Goal: Task Accomplishment & Management: Use online tool/utility

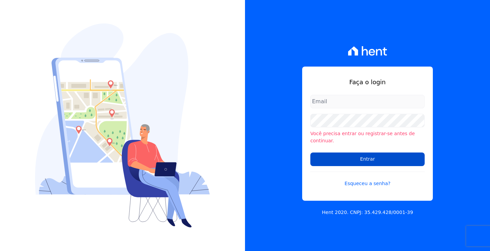
type input "[PERSON_NAME][EMAIL_ADDRESS][DOMAIN_NAME]"
click at [384, 157] on input "Entrar" at bounding box center [367, 160] width 114 height 14
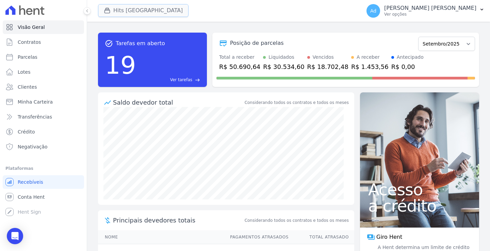
click at [134, 7] on button "Hits [GEOGRAPHIC_DATA]" at bounding box center [143, 10] width 90 height 13
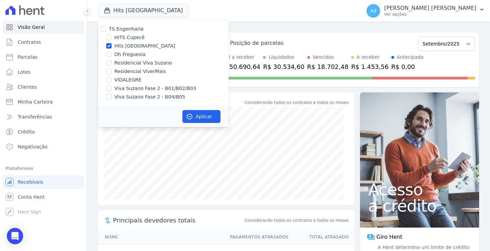
click at [130, 46] on label "Hits [GEOGRAPHIC_DATA]" at bounding box center [144, 46] width 61 height 7
click at [141, 87] on label "Viva Suzano Fase 2 - B01/B02/B03" at bounding box center [155, 88] width 82 height 7
click at [112, 87] on input "Viva Suzano Fase 2 - B01/B02/B03" at bounding box center [108, 88] width 5 height 5
checkbox input "true"
click at [133, 99] on label "Viva Suzano Fase 2 - B04/B05" at bounding box center [149, 97] width 71 height 7
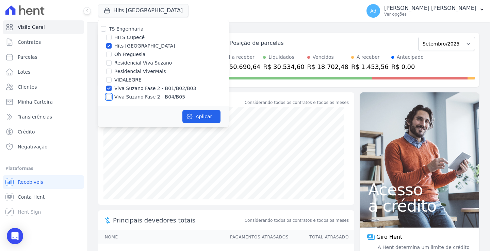
click at [112, 99] on input "Viva Suzano Fase 2 - B04/B05" at bounding box center [108, 96] width 5 height 5
checkbox input "true"
click at [108, 47] on input "Hits [GEOGRAPHIC_DATA]" at bounding box center [108, 45] width 5 height 5
checkbox input "false"
click at [188, 119] on icon "button" at bounding box center [189, 116] width 5 height 5
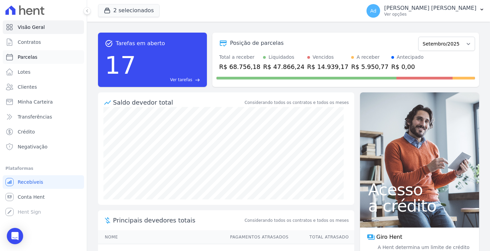
click at [42, 60] on link "Parcelas" at bounding box center [43, 57] width 81 height 14
select select
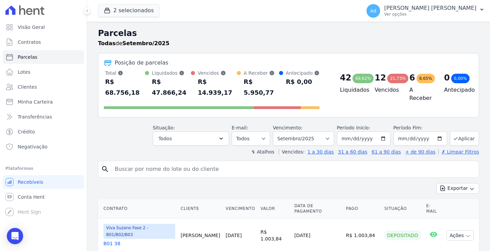
click at [205, 163] on input "search" at bounding box center [293, 170] width 365 height 14
type input "b02 03"
select select
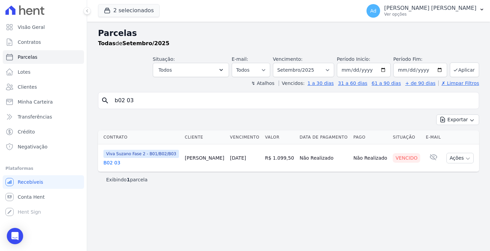
click at [111, 164] on link "B02 03" at bounding box center [141, 162] width 76 height 7
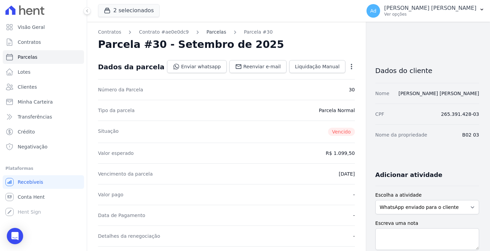
click at [206, 35] on link "Parcelas" at bounding box center [216, 32] width 20 height 7
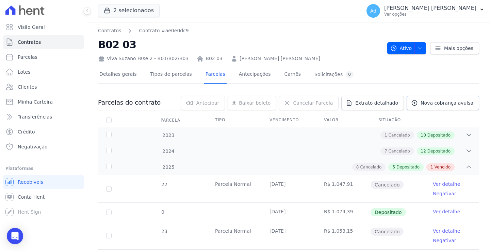
click at [435, 102] on span "Nova cobrança avulsa" at bounding box center [446, 103] width 53 height 7
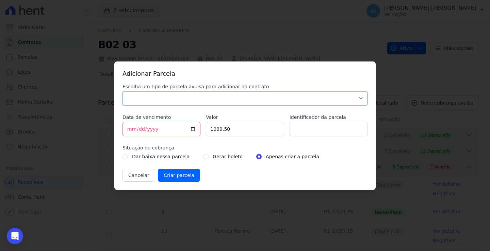
click at [229, 96] on select "Parcela Normal Sinal Caução Intercalada Chaves Pré Chaves Pós Chaves Taxas Quit…" at bounding box center [244, 98] width 245 height 14
select select "standard"
click at [122, 91] on select "Parcela Normal Sinal Caução Intercalada Chaves Pré Chaves Pós Chaves Taxas Quit…" at bounding box center [244, 98] width 245 height 14
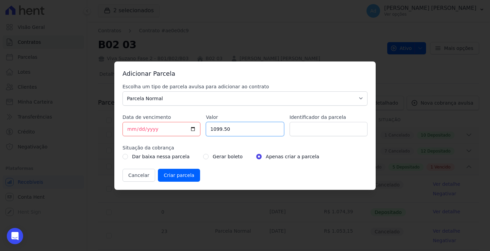
drag, startPoint x: 249, startPoint y: 131, endPoint x: 229, endPoint y: 123, distance: 21.4
click at [229, 123] on input "1099.50" at bounding box center [245, 129] width 78 height 14
click at [330, 131] on input "Identificador da parcela" at bounding box center [328, 129] width 78 height 14
type input "09/25"
click at [189, 167] on div "Escolha um tipo de parcela avulsa para adicionar ao contrato Parcela Normal Sin…" at bounding box center [244, 132] width 245 height 99
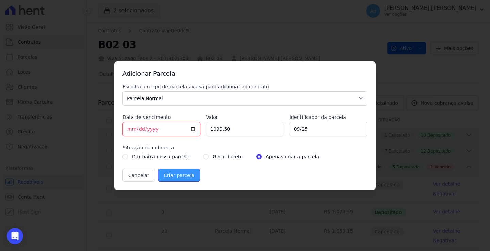
click at [182, 175] on input "Criar parcela" at bounding box center [179, 175] width 42 height 13
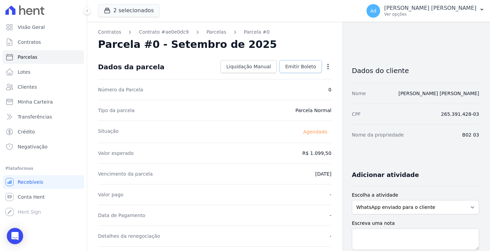
click at [292, 64] on span "Emitir Boleto" at bounding box center [300, 66] width 31 height 7
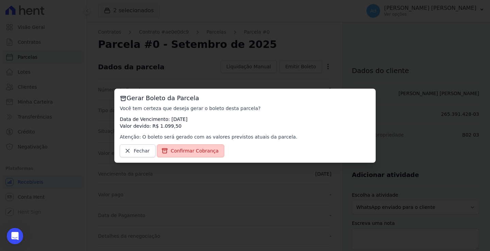
click at [191, 154] on span "Confirmar Cobrança" at bounding box center [195, 151] width 48 height 7
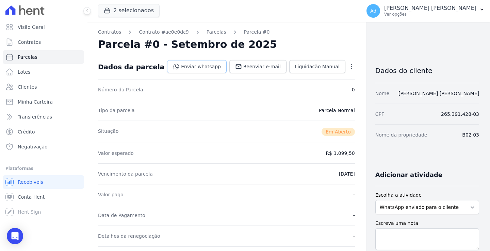
click at [188, 67] on link "Enviar whatsapp" at bounding box center [197, 66] width 60 height 13
